Goal: Information Seeking & Learning: Check status

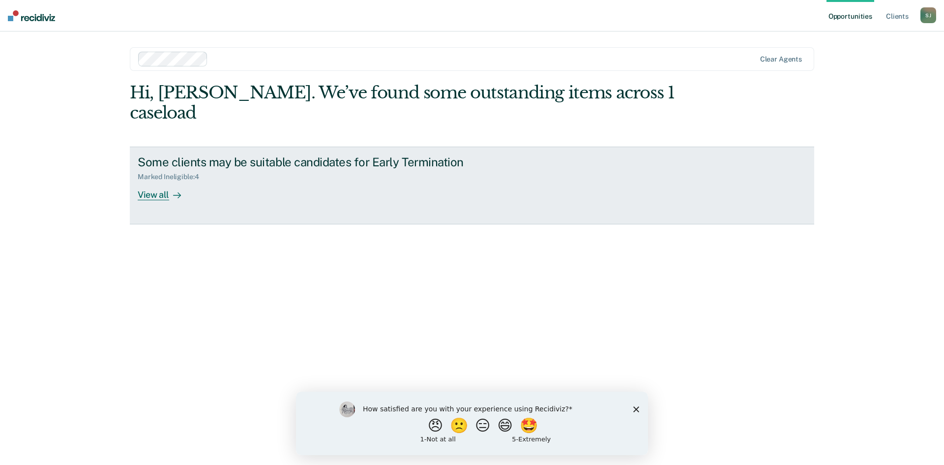
click at [173, 191] on icon at bounding box center [177, 195] width 8 height 8
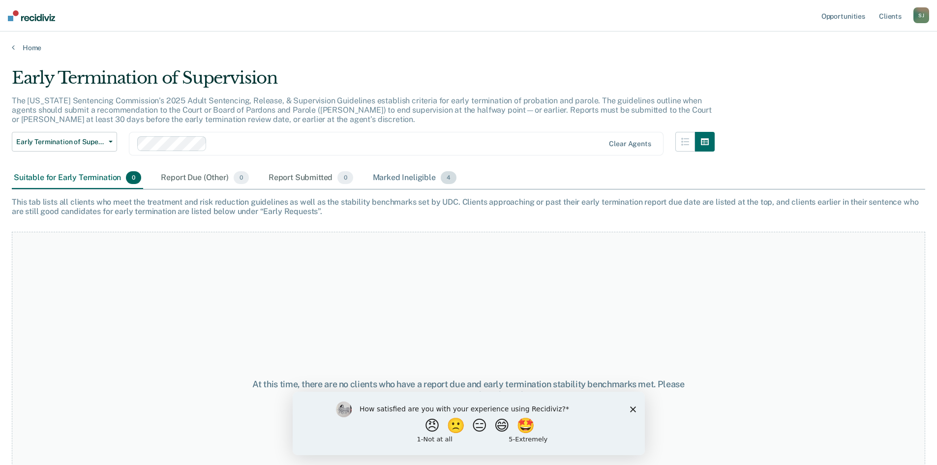
click at [420, 180] on div "Marked Ineligible 4" at bounding box center [415, 178] width 88 height 22
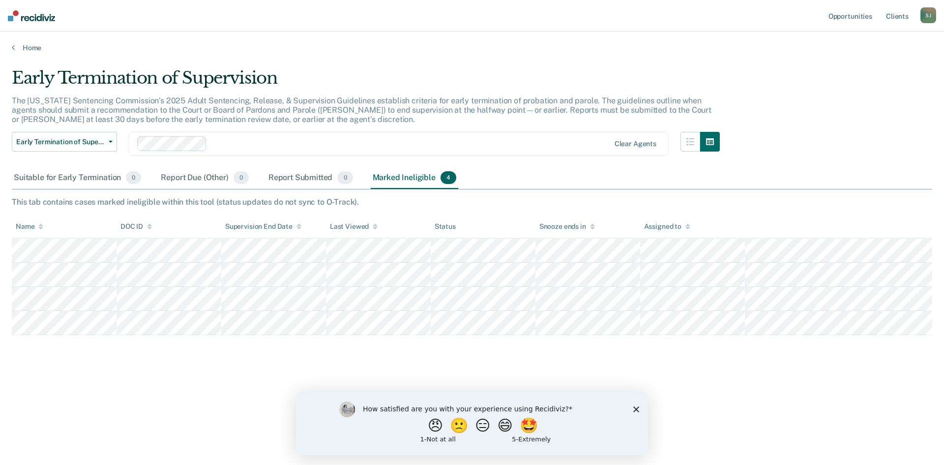
click at [635, 408] on icon "Close survey" at bounding box center [636, 409] width 6 height 6
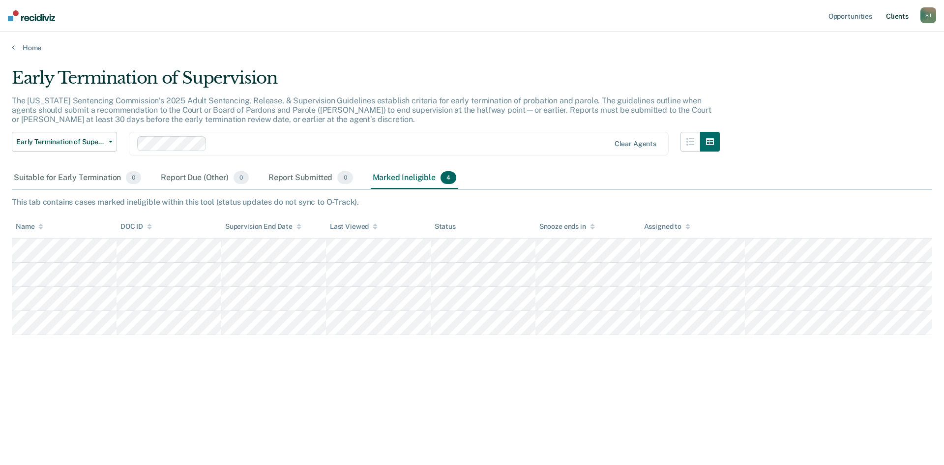
click at [908, 13] on link "Client s" at bounding box center [897, 15] width 27 height 31
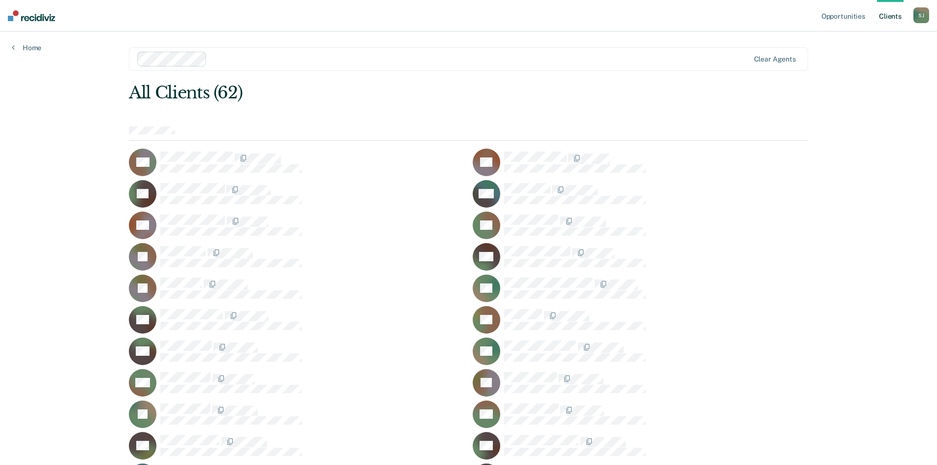
click at [41, 51] on div "Home" at bounding box center [26, 41] width 53 height 21
click at [34, 50] on link "Home" at bounding box center [27, 47] width 30 height 9
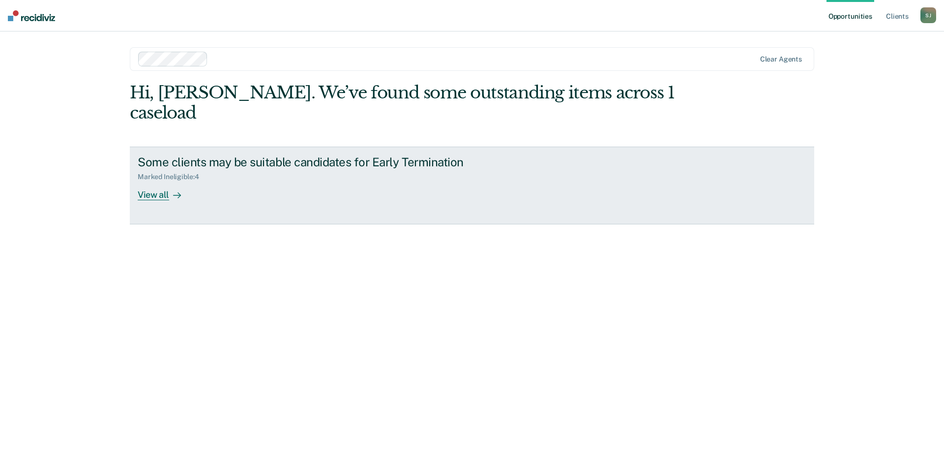
click at [497, 166] on div "Some clients may be suitable candidates for Early Termination Marked Ineligible…" at bounding box center [322, 177] width 369 height 45
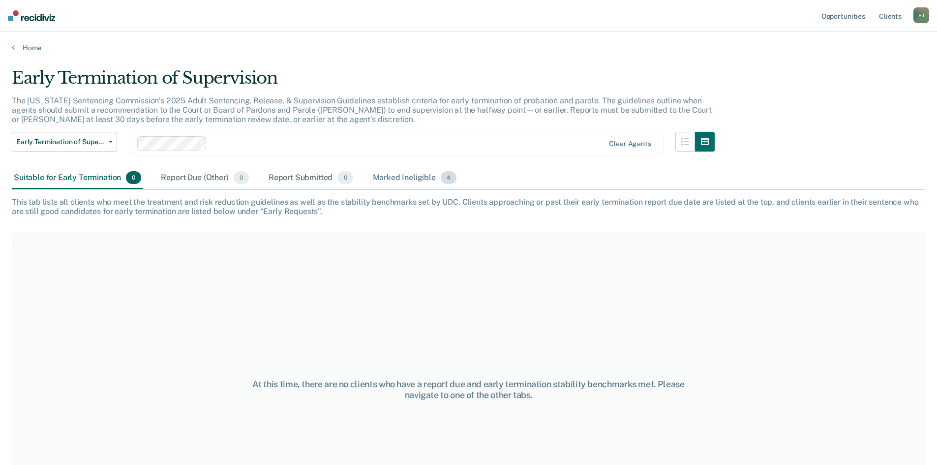
click at [408, 179] on div "Marked Ineligible 4" at bounding box center [415, 178] width 88 height 22
